Goal: Transaction & Acquisition: Purchase product/service

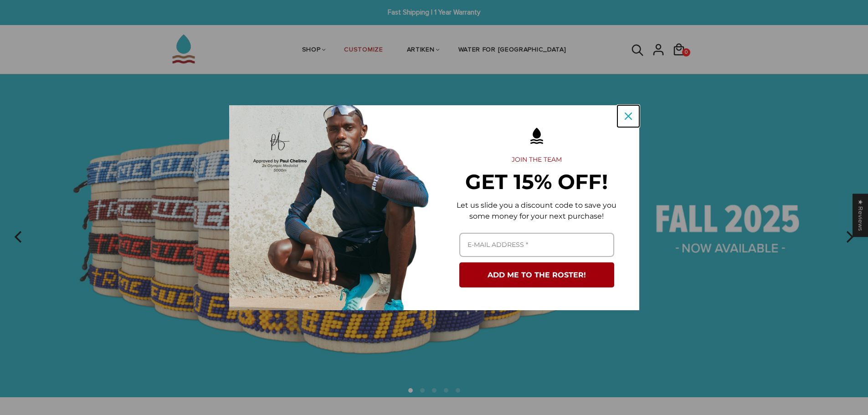
click at [634, 117] on div "Close" at bounding box center [628, 116] width 15 height 15
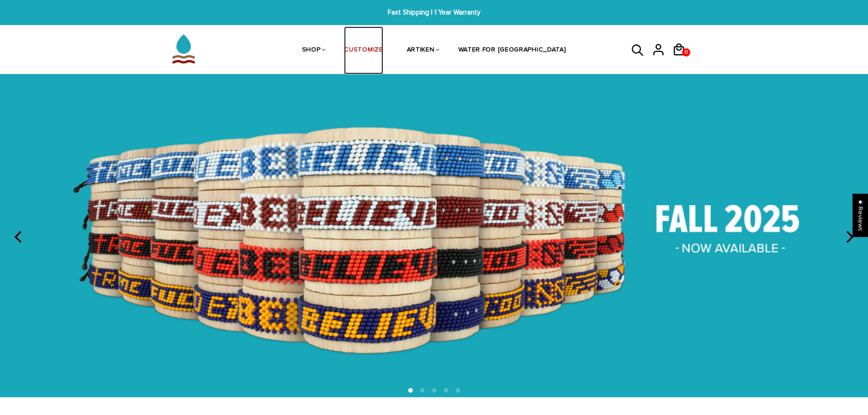
click at [383, 50] on link "CUSTOMIZE" at bounding box center [363, 50] width 39 height 48
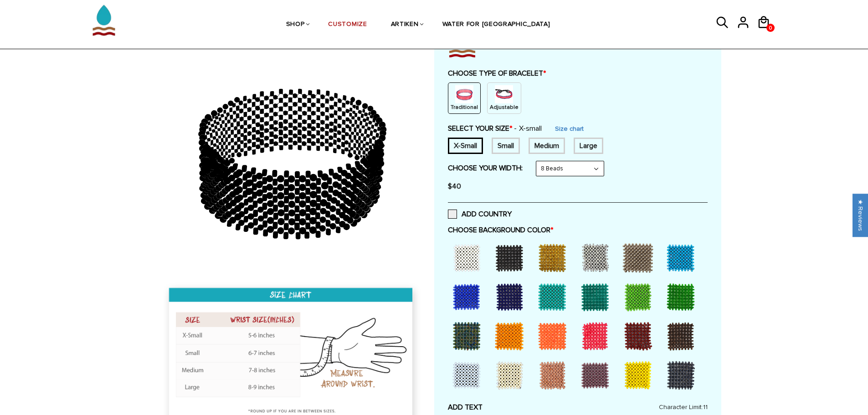
scroll to position [91, 0]
click at [487, 102] on div "Adjustable" at bounding box center [504, 97] width 34 height 31
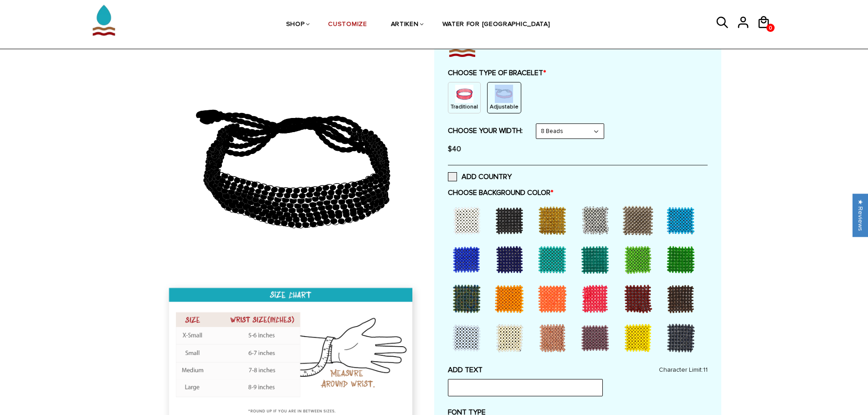
click at [564, 137] on select "8 Beads 6 Beads 10 Beads" at bounding box center [569, 131] width 67 height 15
click at [661, 108] on div "Traditional Adjustable" at bounding box center [578, 97] width 260 height 31
click at [590, 296] on div at bounding box center [595, 299] width 36 height 36
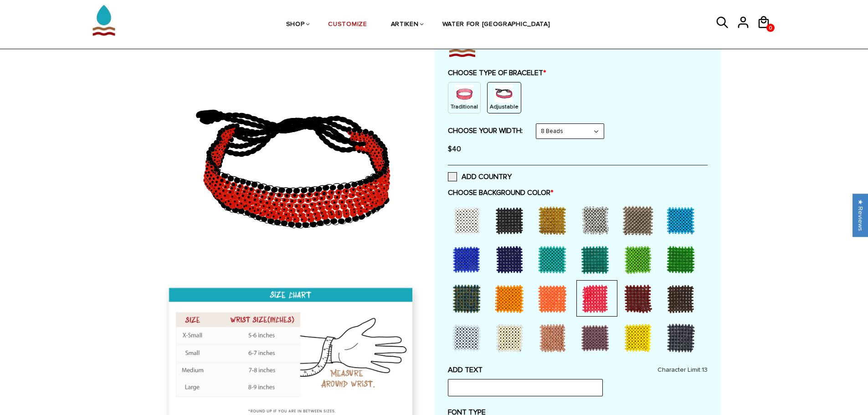
click at [603, 171] on div "ADD COUNTRY" at bounding box center [578, 176] width 260 height 23
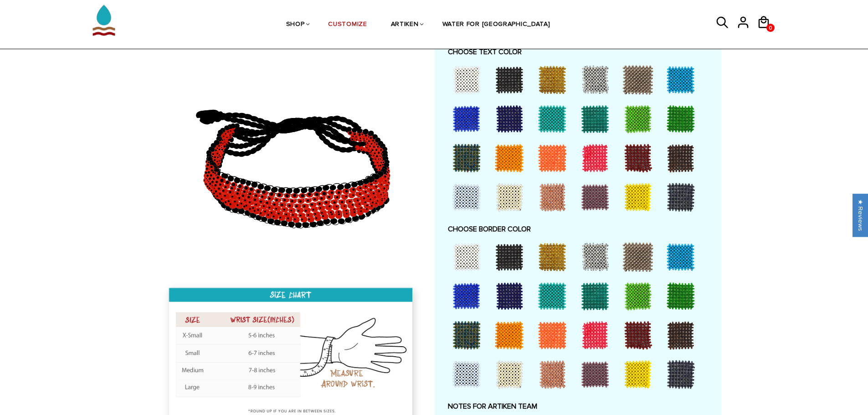
scroll to position [501, 0]
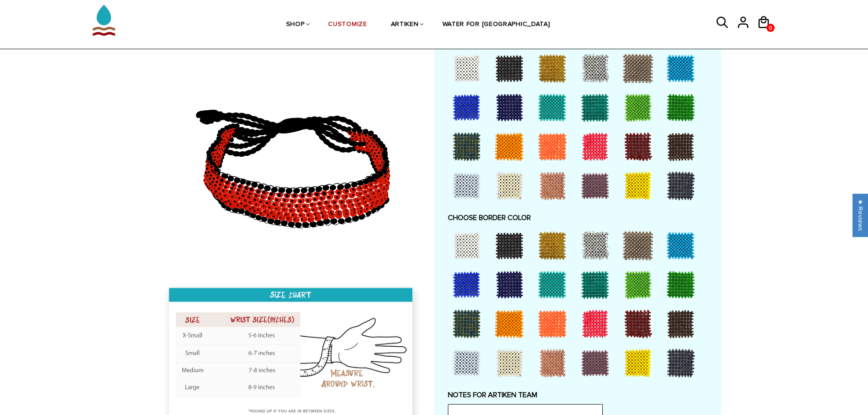
click at [468, 245] on div at bounding box center [466, 245] width 36 height 36
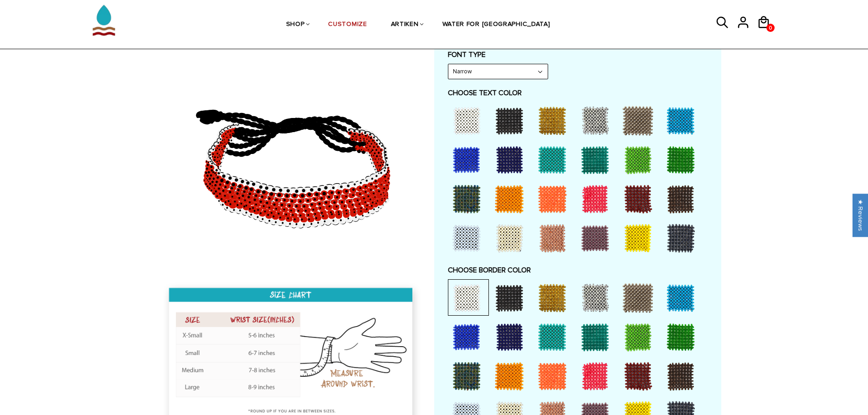
scroll to position [456, 0]
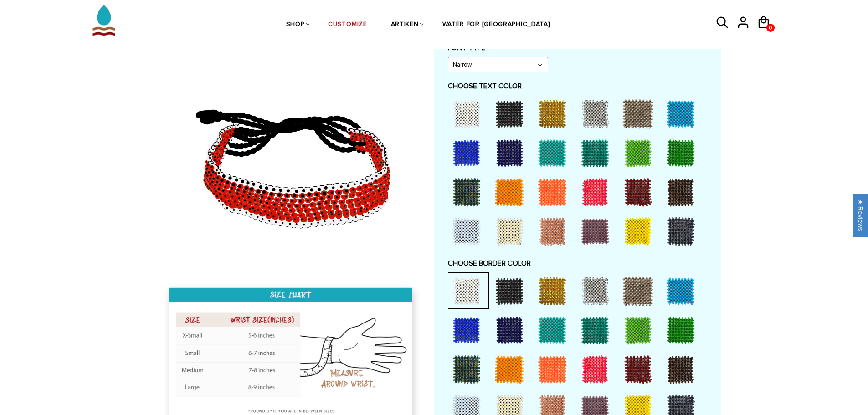
click at [513, 123] on div at bounding box center [509, 114] width 36 height 36
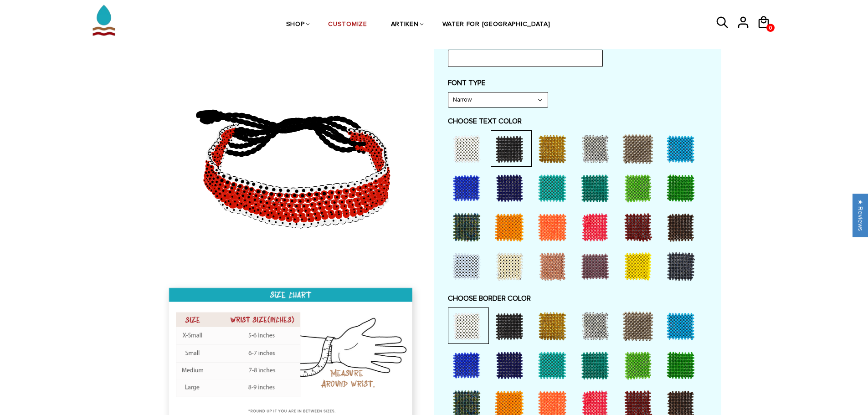
scroll to position [410, 0]
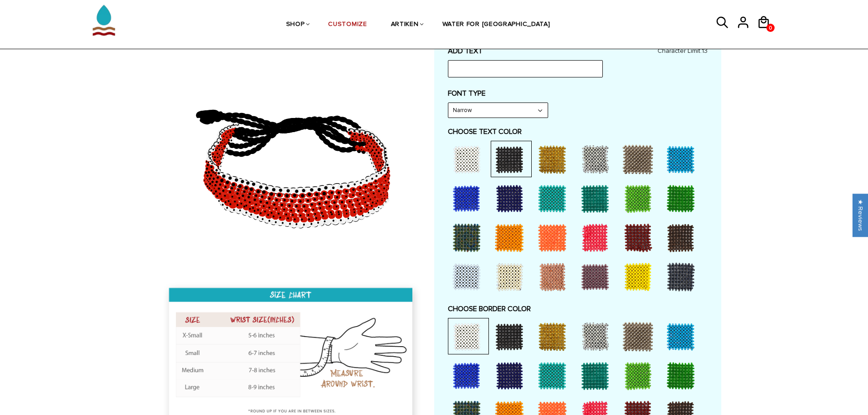
click at [508, 111] on select "Narrow Bold" at bounding box center [497, 110] width 99 height 15
select select "Bold"
click at [448, 103] on select "Narrow Bold" at bounding box center [497, 110] width 99 height 15
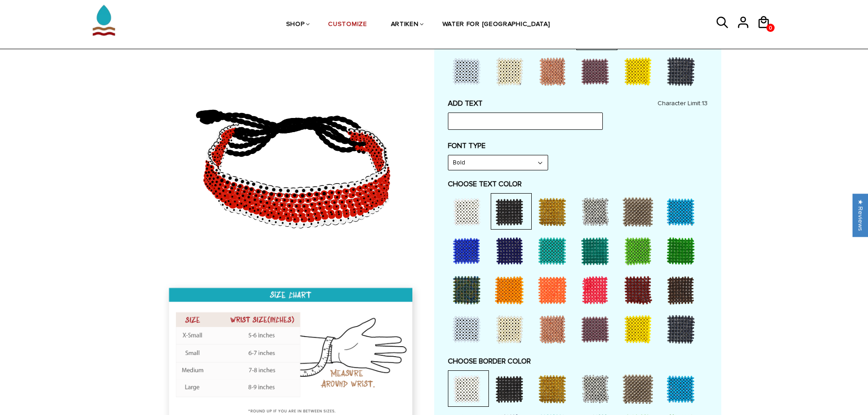
scroll to position [273, 0]
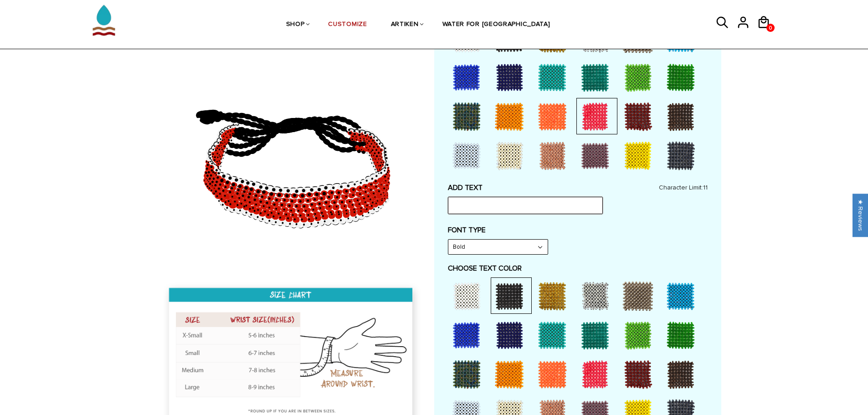
click at [487, 204] on input "text" at bounding box center [525, 205] width 155 height 17
click at [497, 213] on input "Finish Stro" at bounding box center [525, 205] width 155 height 17
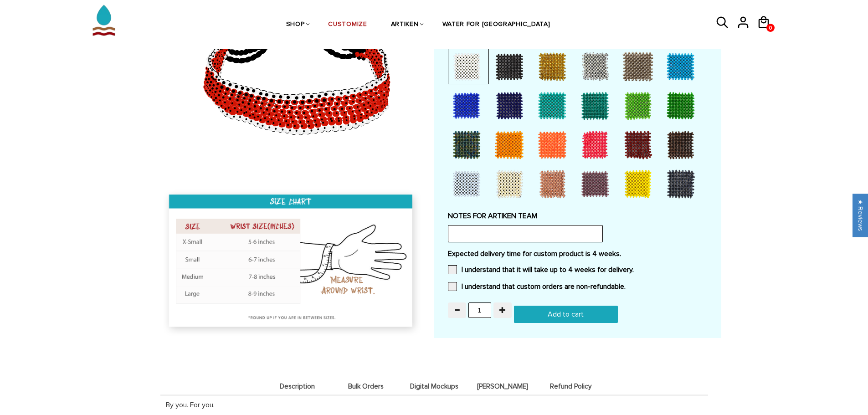
scroll to position [683, 0]
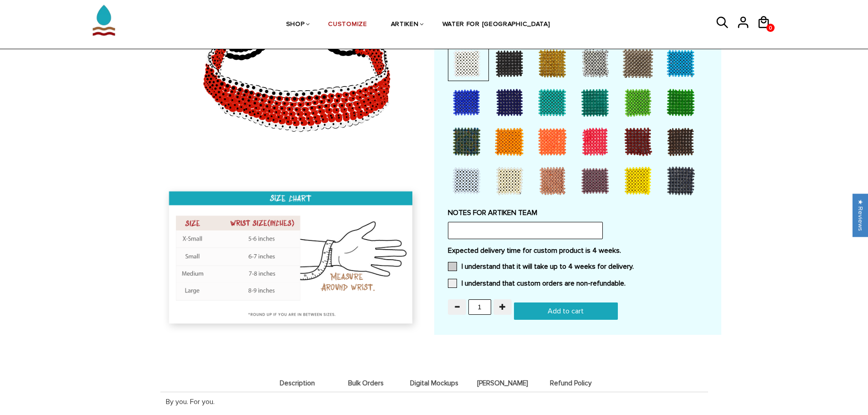
type input "Finish"
click at [456, 265] on span at bounding box center [452, 266] width 9 height 9
click at [634, 264] on input "I understand that it will take up to 4 weeks for delivery." at bounding box center [634, 264] width 0 height 0
click at [453, 283] on span at bounding box center [452, 283] width 9 height 9
click at [625, 281] on input "I understand that custom orders are non-refundable." at bounding box center [625, 281] width 0 height 0
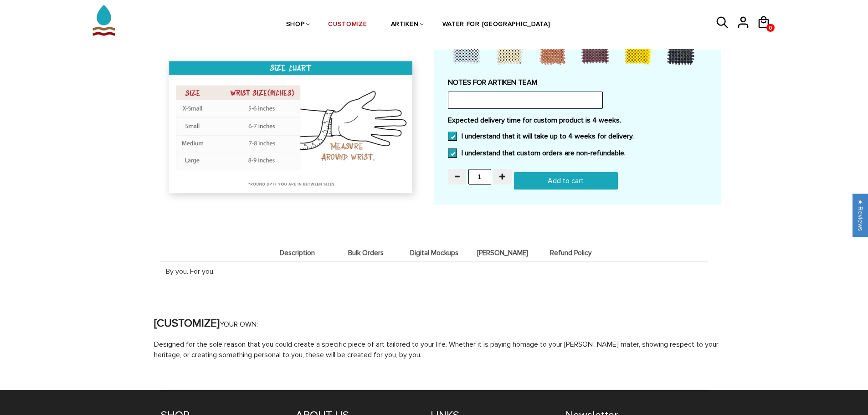
scroll to position [729, 0]
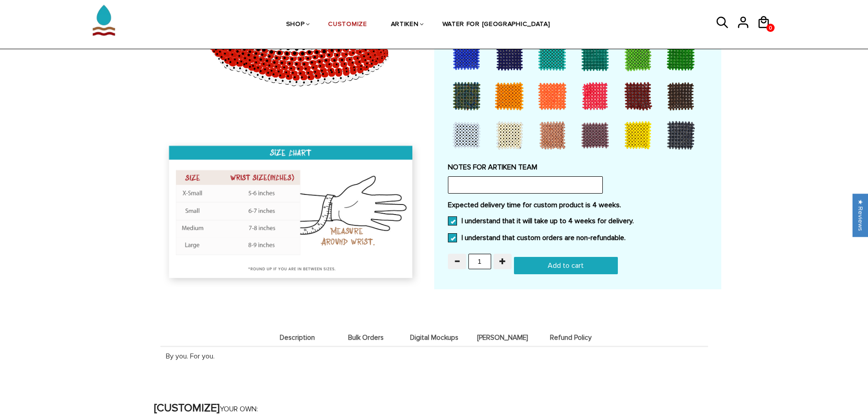
click at [594, 267] on input "Add to cart" at bounding box center [566, 265] width 104 height 17
type input "Add to cart"
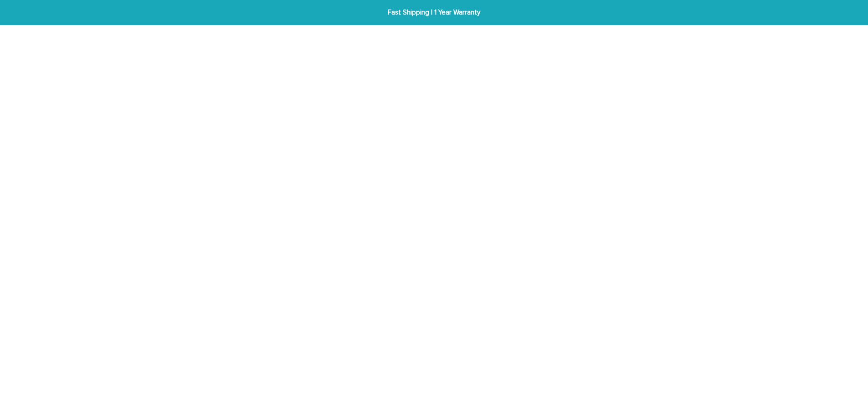
scroll to position [729, 0]
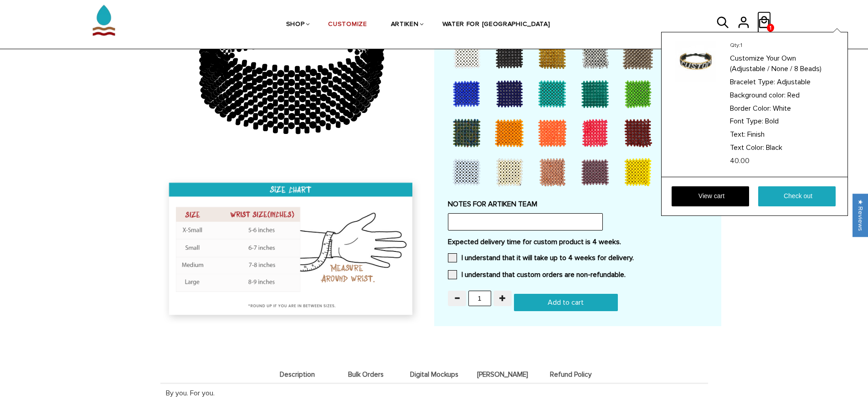
click at [769, 21] on icon at bounding box center [764, 22] width 14 height 22
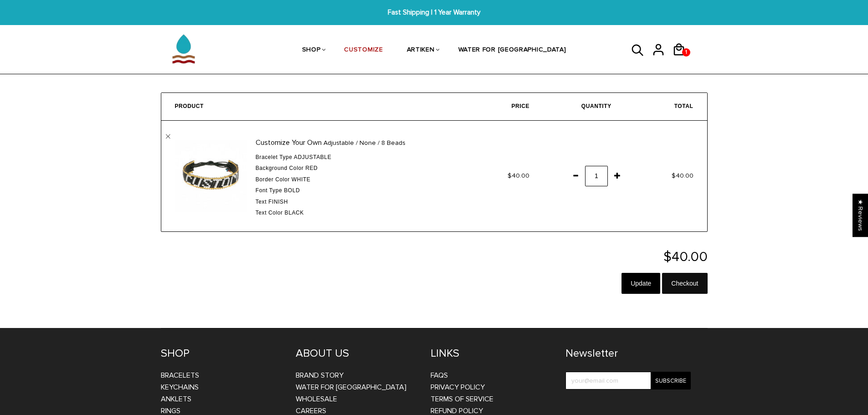
click at [694, 279] on input "Checkout" at bounding box center [684, 283] width 45 height 21
